Goal: Task Accomplishment & Management: Manage account settings

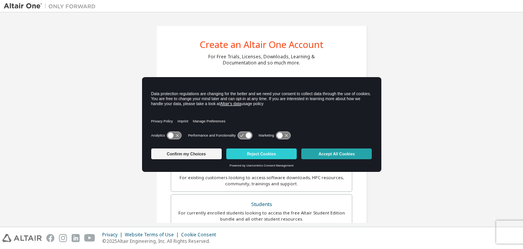
click at [321, 149] on button "Accept All Cookies" at bounding box center [337, 153] width 70 height 11
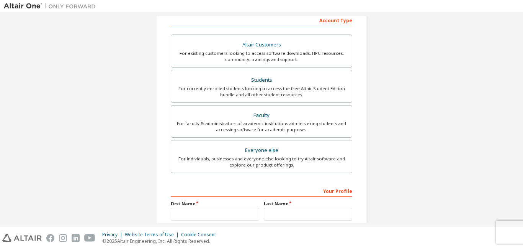
scroll to position [125, 0]
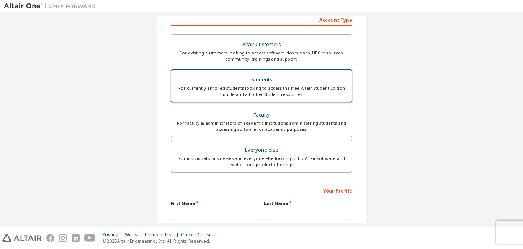
click at [308, 83] on div "Students" at bounding box center [262, 79] width 172 height 11
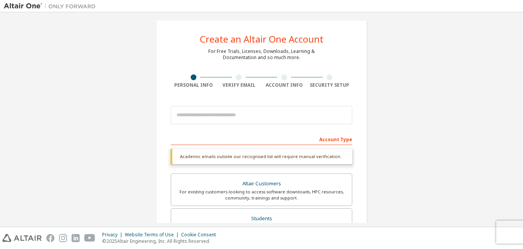
scroll to position [0, 0]
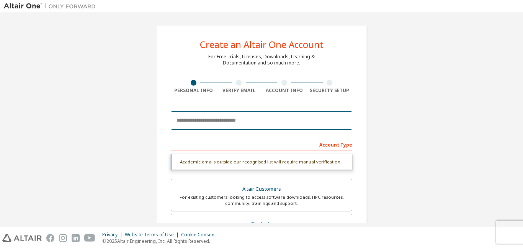
click at [234, 118] on input "email" at bounding box center [262, 120] width 182 height 18
type input "**********"
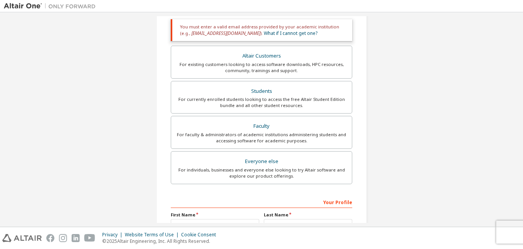
scroll to position [139, 0]
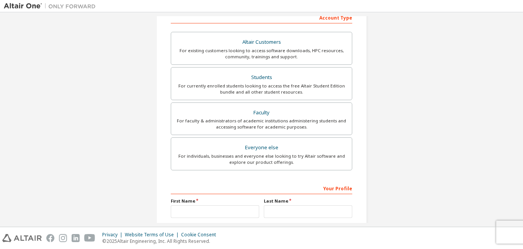
scroll to position [125, 0]
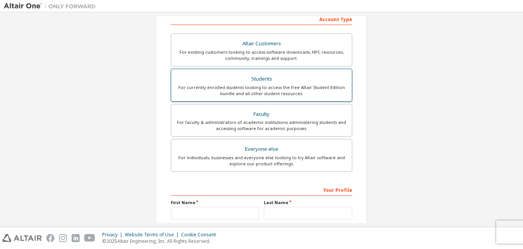
click at [254, 89] on div "For currently enrolled students looking to access the free Altair Student Editi…" at bounding box center [262, 90] width 172 height 12
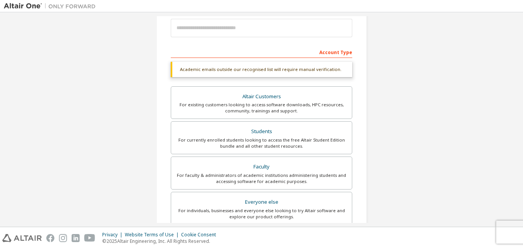
scroll to position [92, 0]
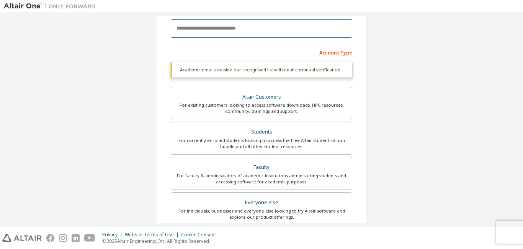
click at [253, 30] on input "email" at bounding box center [262, 28] width 182 height 18
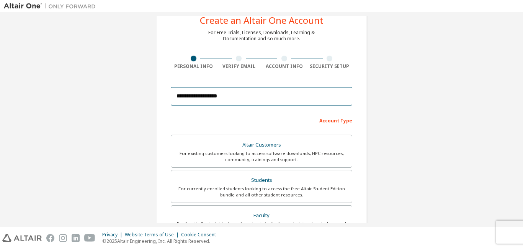
scroll to position [25, 0]
click at [327, 94] on input "**********" at bounding box center [262, 95] width 182 height 18
type input "**********"
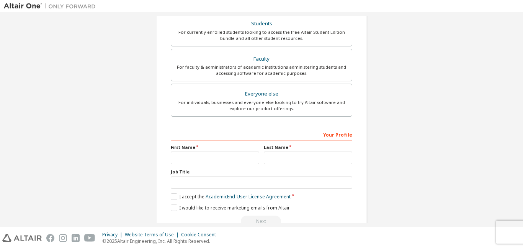
scroll to position [199, 0]
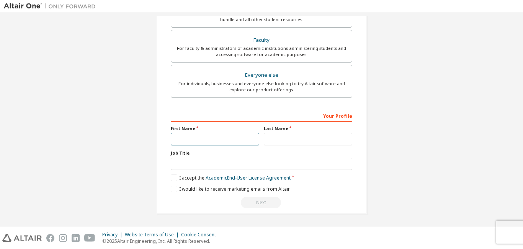
click at [236, 139] on input "text" at bounding box center [215, 139] width 89 height 13
type input "*"
type input "******"
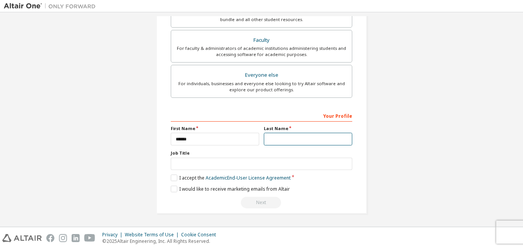
click at [276, 137] on input "text" at bounding box center [308, 139] width 89 height 13
type input "*****"
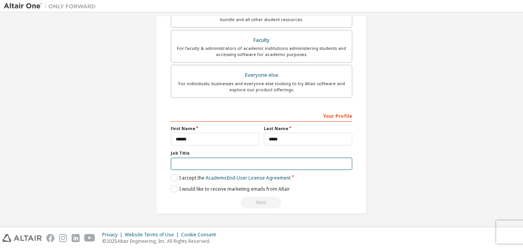
click at [258, 161] on input "text" at bounding box center [262, 163] width 182 height 13
type input "*******"
click at [171, 177] on label "I accept the Academic End-User License Agreement" at bounding box center [231, 177] width 120 height 7
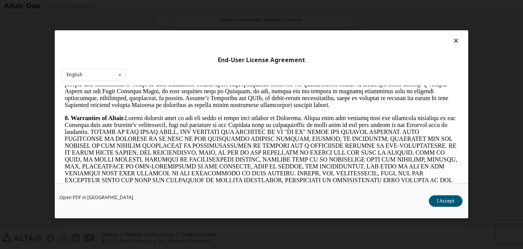
scroll to position [898, 0]
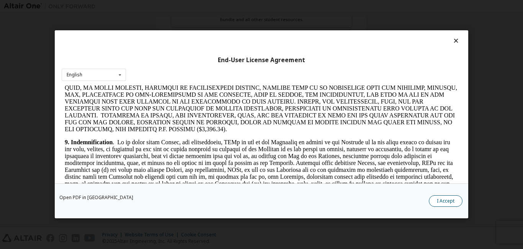
click at [445, 199] on button "I Accept" at bounding box center [446, 200] width 34 height 11
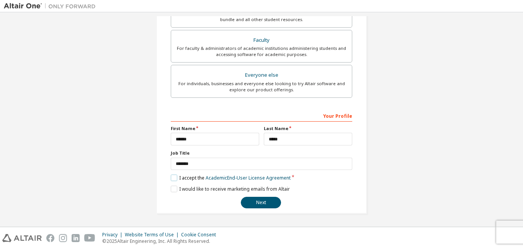
click at [171, 175] on label "I accept the Academic End-User License Agreement" at bounding box center [231, 177] width 120 height 7
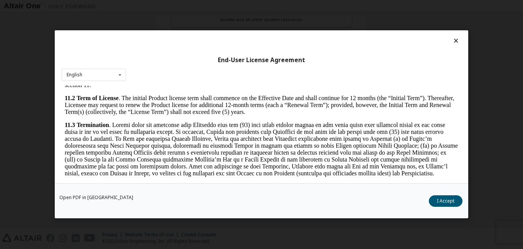
scroll to position [1270, 0]
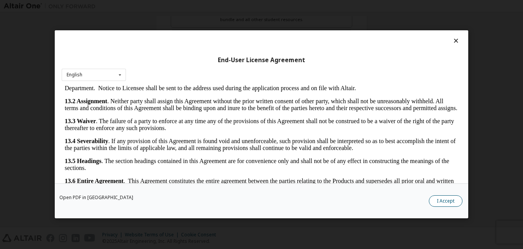
click at [434, 200] on button "I Accept" at bounding box center [446, 200] width 34 height 11
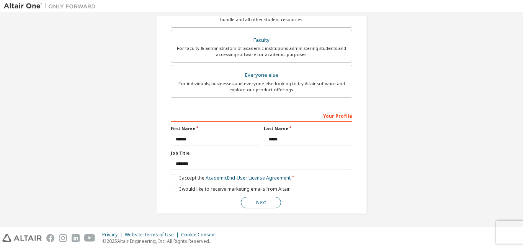
click at [256, 203] on button "Next" at bounding box center [261, 202] width 40 height 11
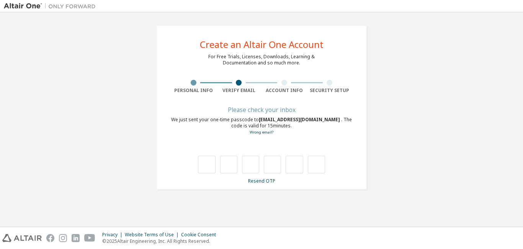
scroll to position [0, 0]
type input "*"
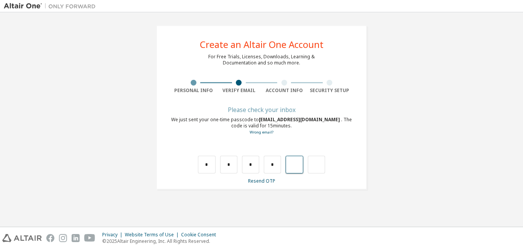
type input "*"
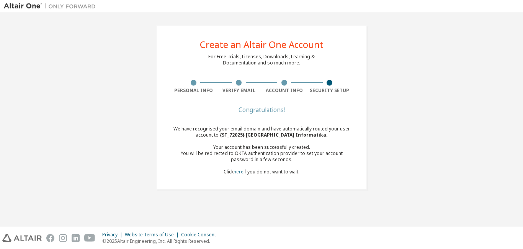
click at [238, 171] on link "here" at bounding box center [239, 171] width 10 height 7
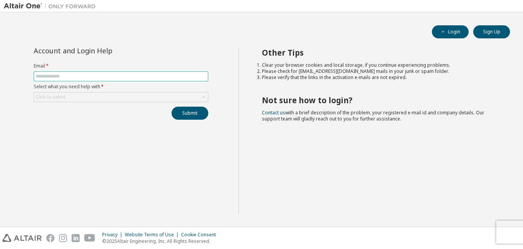
click at [169, 75] on input "text" at bounding box center [121, 76] width 171 height 6
type input "**********"
click at [131, 97] on div "Click to select" at bounding box center [121, 96] width 174 height 9
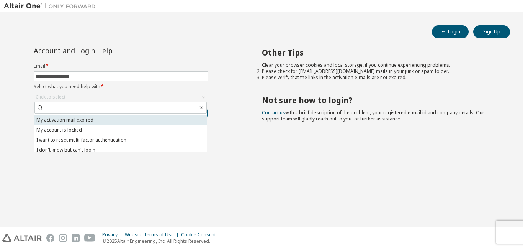
scroll to position [21, 0]
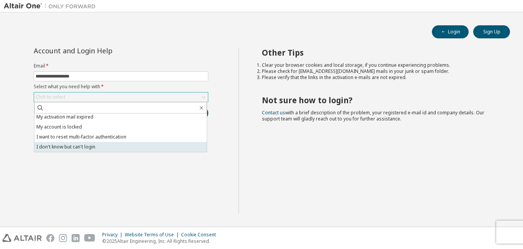
click at [85, 149] on li "I don't know but can't login" at bounding box center [120, 147] width 172 height 10
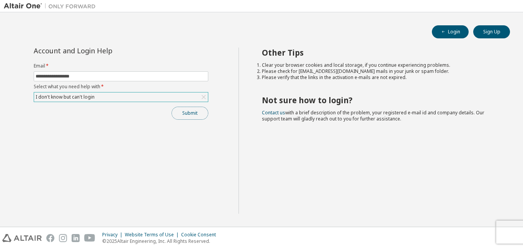
click at [197, 111] on button "Submit" at bounding box center [190, 113] width 37 height 13
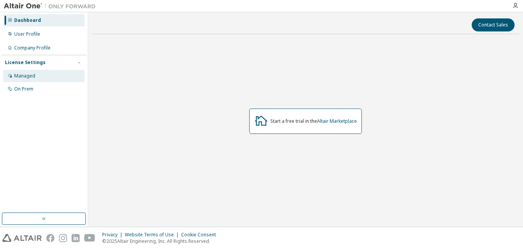
click at [46, 79] on div "Managed" at bounding box center [44, 76] width 82 height 12
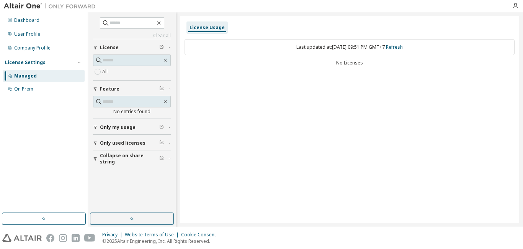
click at [112, 52] on button "License" at bounding box center [132, 47] width 78 height 17
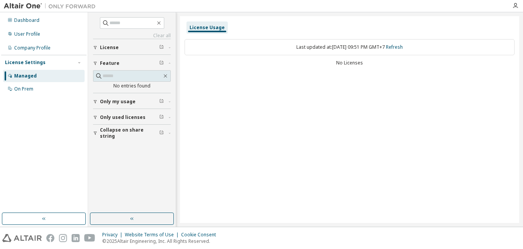
click at [109, 48] on span "License" at bounding box center [109, 47] width 19 height 6
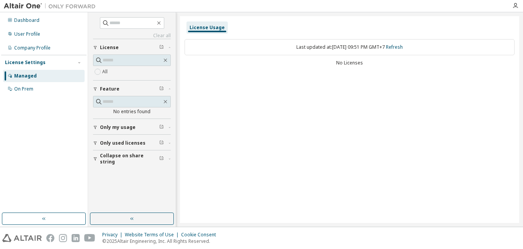
click at [107, 72] on label "All" at bounding box center [105, 71] width 7 height 9
click at [29, 18] on div "Dashboard" at bounding box center [26, 20] width 25 height 6
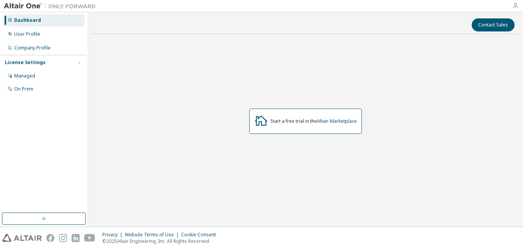
click at [514, 5] on icon "button" at bounding box center [516, 6] width 6 height 6
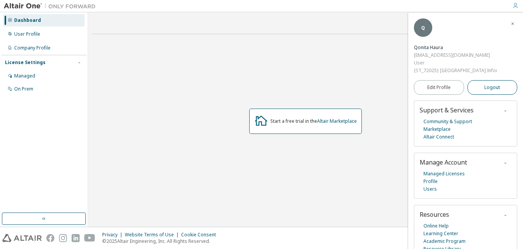
click at [483, 87] on button "Logout" at bounding box center [493, 87] width 50 height 15
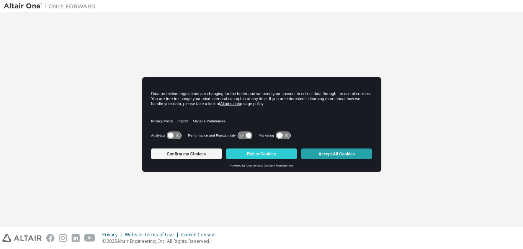
click at [327, 153] on button "Accept All Cookies" at bounding box center [337, 153] width 70 height 11
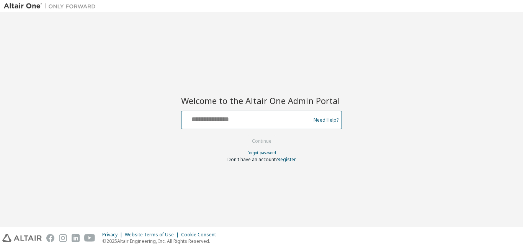
click at [292, 121] on input "text" at bounding box center [247, 118] width 125 height 11
type input "**********"
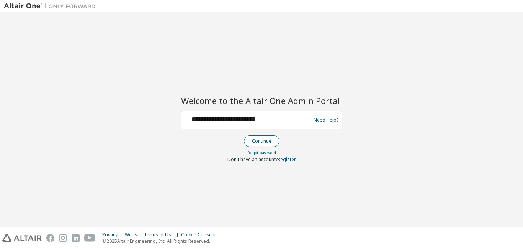
click at [267, 137] on button "Continue" at bounding box center [262, 140] width 36 height 11
